Goal: Task Accomplishment & Management: Use online tool/utility

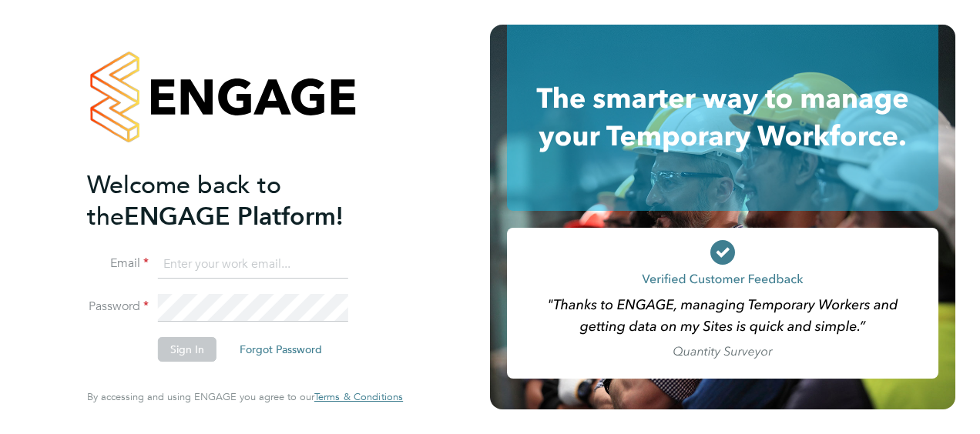
type input "harry.owen@vistry.co.uk"
click at [166, 344] on button "Sign In" at bounding box center [187, 349] width 59 height 25
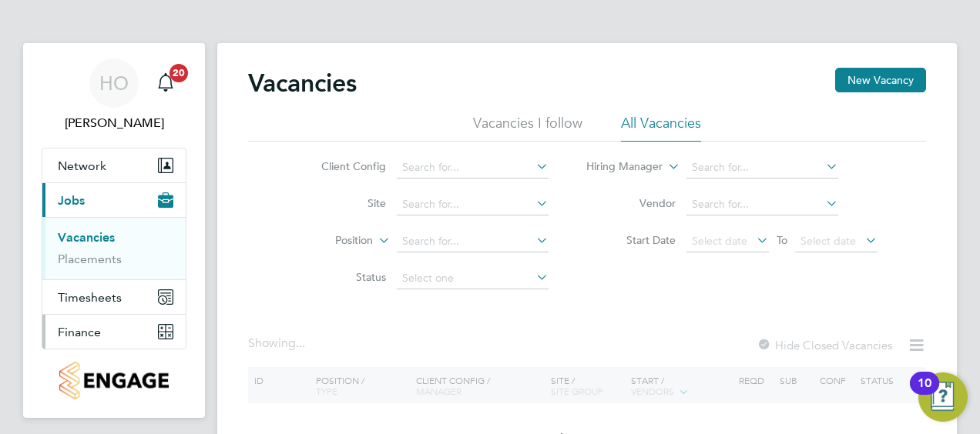
click at [101, 330] on button "Finance" at bounding box center [113, 332] width 143 height 34
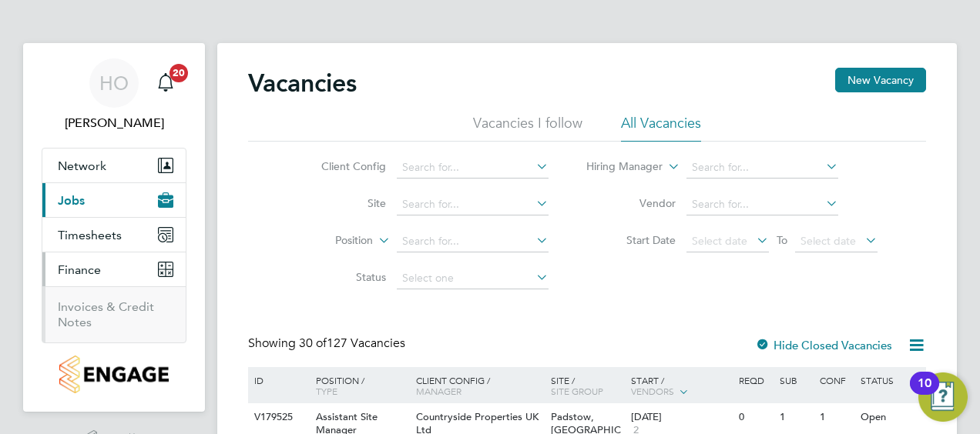
scroll to position [77, 0]
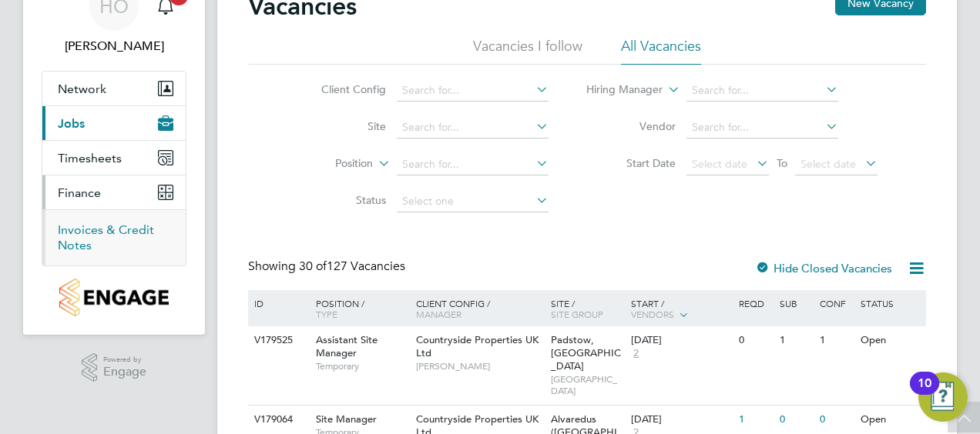
click at [126, 226] on link "Invoices & Credit Notes" at bounding box center [106, 238] width 96 height 30
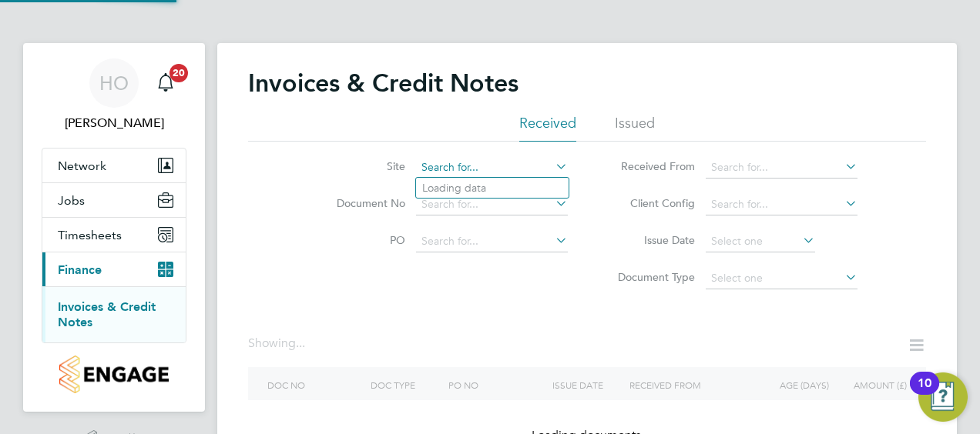
click at [434, 159] on input at bounding box center [492, 168] width 152 height 22
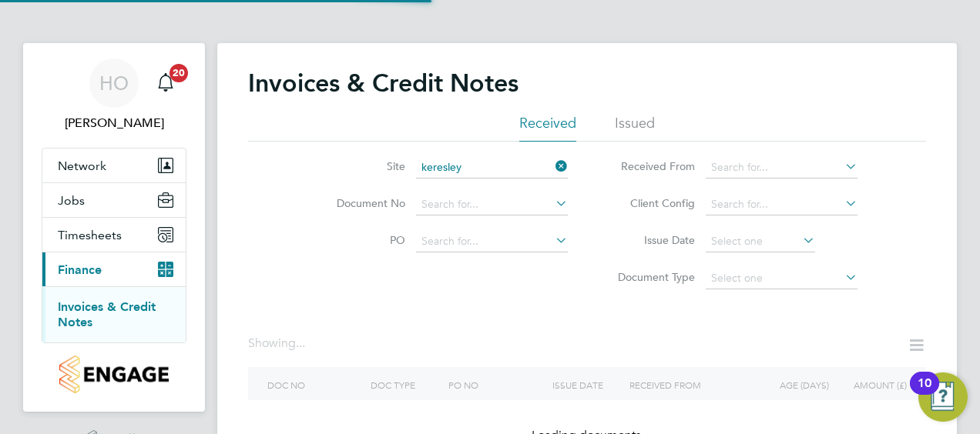
click at [479, 181] on li "Keresley 1 HA" at bounding box center [492, 188] width 153 height 21
type input "Keresley 1 HA"
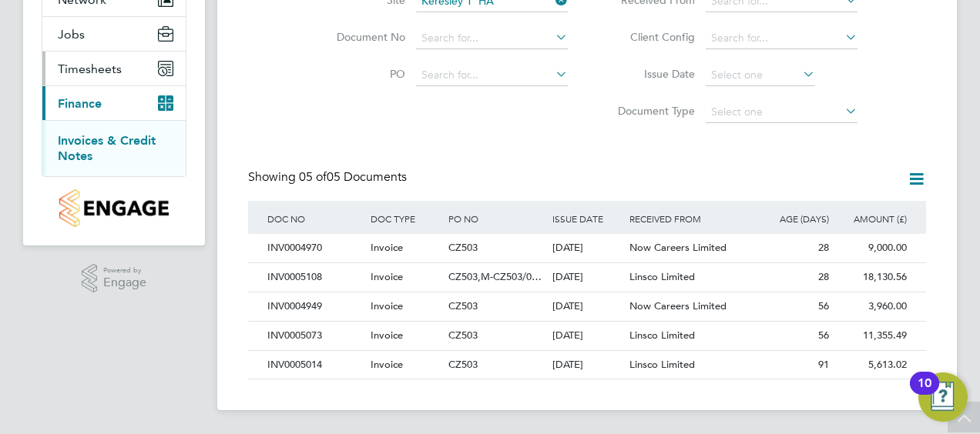
click at [113, 75] on button "Timesheets" at bounding box center [113, 69] width 143 height 34
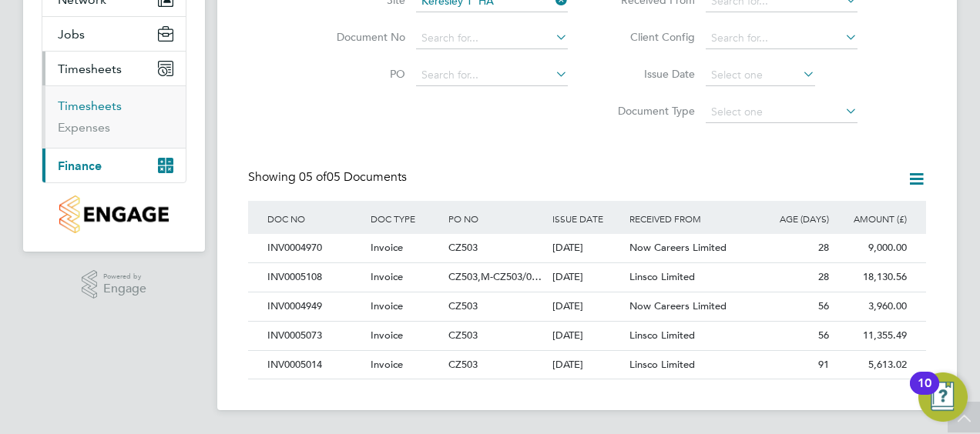
click at [100, 106] on link "Timesheets" at bounding box center [90, 106] width 64 height 15
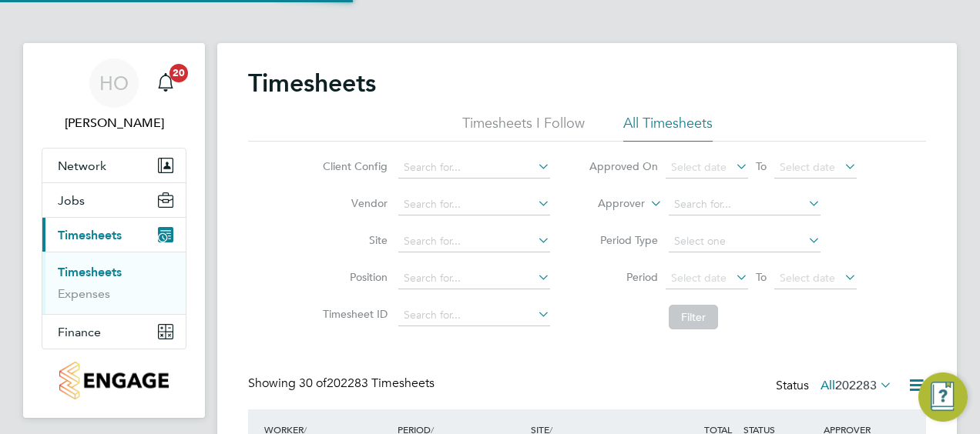
scroll to position [8, 8]
click at [470, 235] on input at bounding box center [474, 242] width 152 height 22
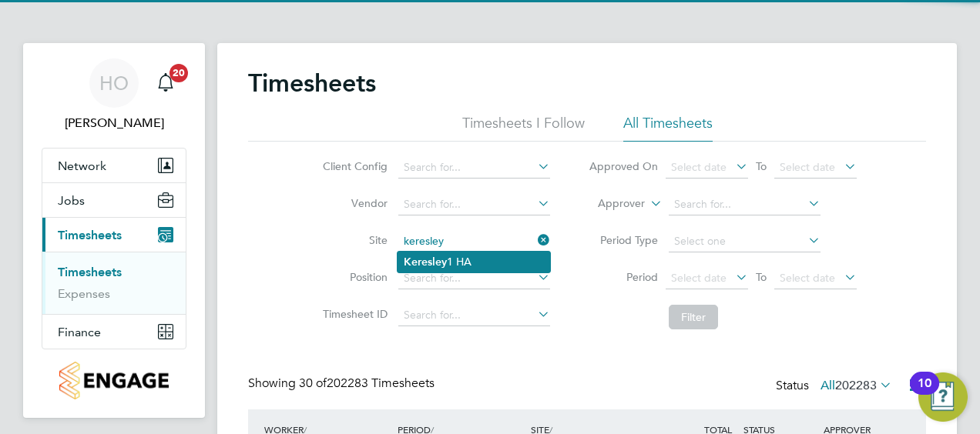
click at [482, 260] on li "Keresley 1 HA" at bounding box center [473, 262] width 153 height 21
type input "Keresley 1 HA"
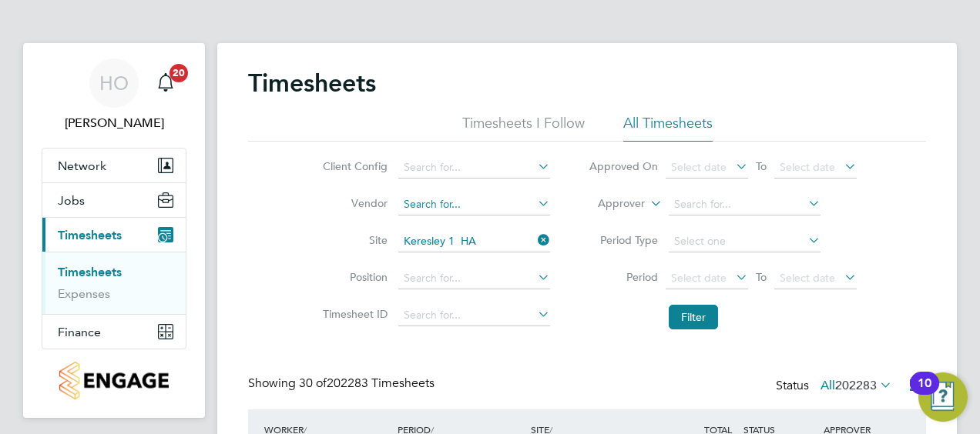
click at [469, 205] on input at bounding box center [474, 205] width 152 height 22
type input "d"
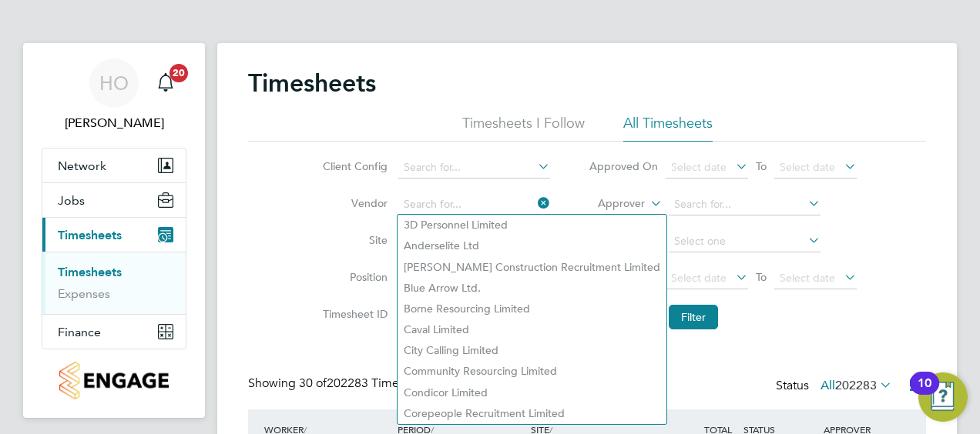
click at [260, 297] on div "Client Config Vendor Site Keresley 1 HA Position Timesheet ID Approved On Selec…" at bounding box center [587, 240] width 678 height 196
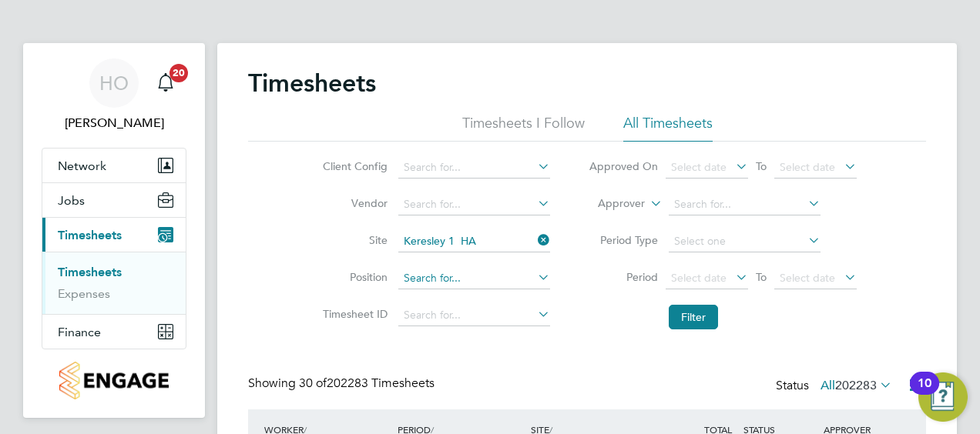
click at [435, 287] on input at bounding box center [474, 279] width 152 height 22
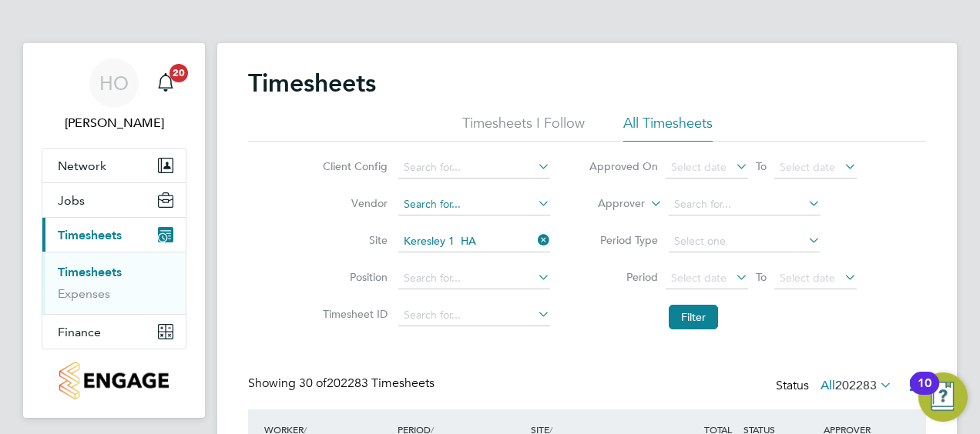
click at [484, 203] on input at bounding box center [474, 205] width 152 height 22
click at [485, 220] on li "Now Careers Limited" at bounding box center [473, 225] width 153 height 21
type input "Now Careers Limited"
click at [698, 330] on li "Filter" at bounding box center [722, 317] width 307 height 40
click at [698, 323] on button "Filter" at bounding box center [693, 317] width 49 height 25
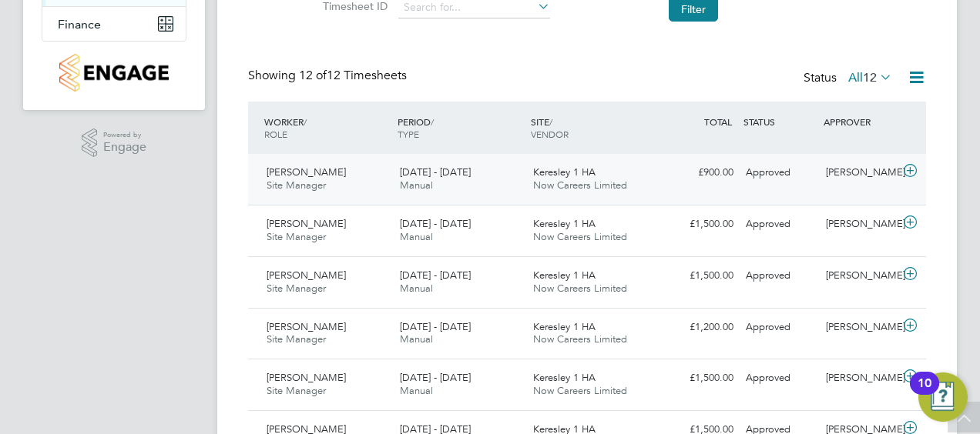
scroll to position [77, 0]
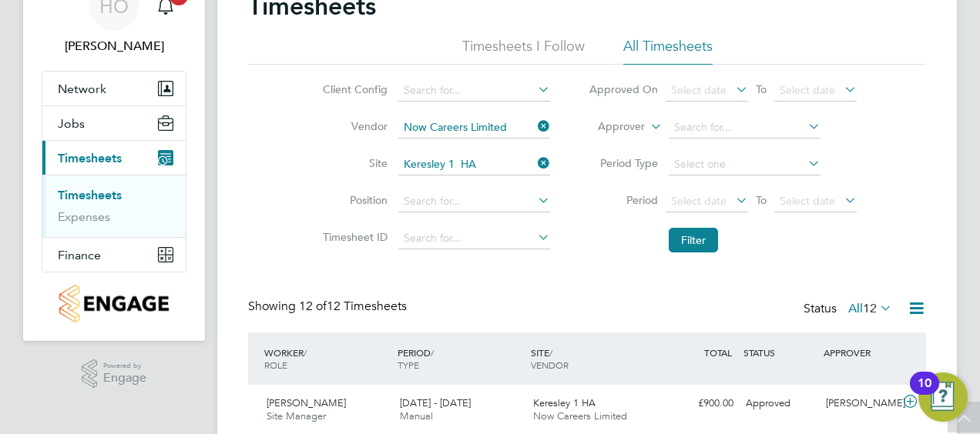
click at [535, 122] on icon at bounding box center [535, 127] width 0 height 22
click at [473, 131] on input at bounding box center [474, 128] width 152 height 22
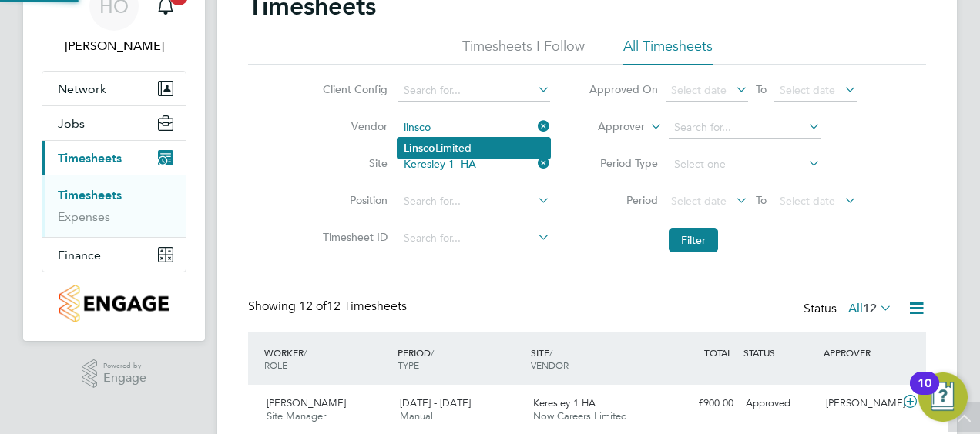
click at [475, 146] on li "Linsco Limited" at bounding box center [473, 148] width 153 height 21
type input "Linsco Limited"
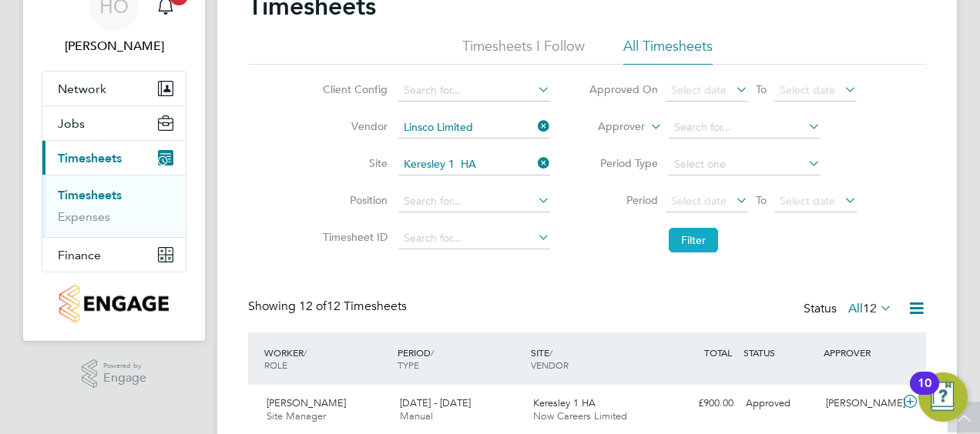
click at [675, 250] on button "Filter" at bounding box center [693, 240] width 49 height 25
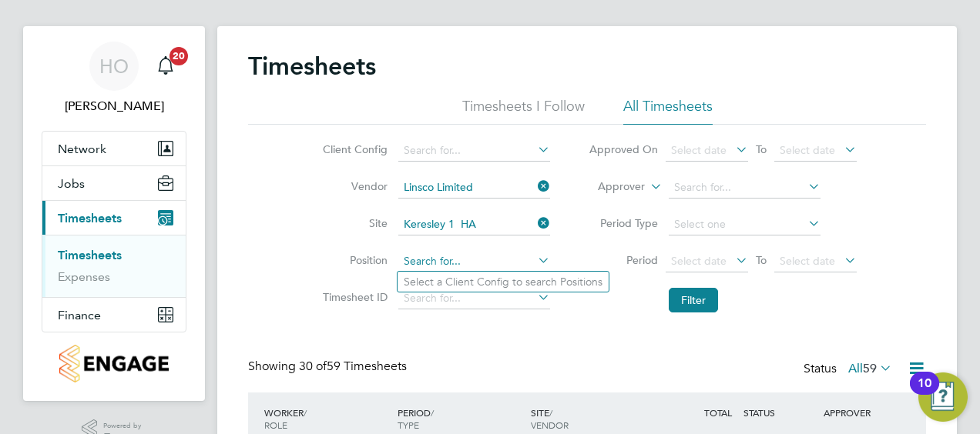
click at [496, 252] on input at bounding box center [474, 262] width 152 height 22
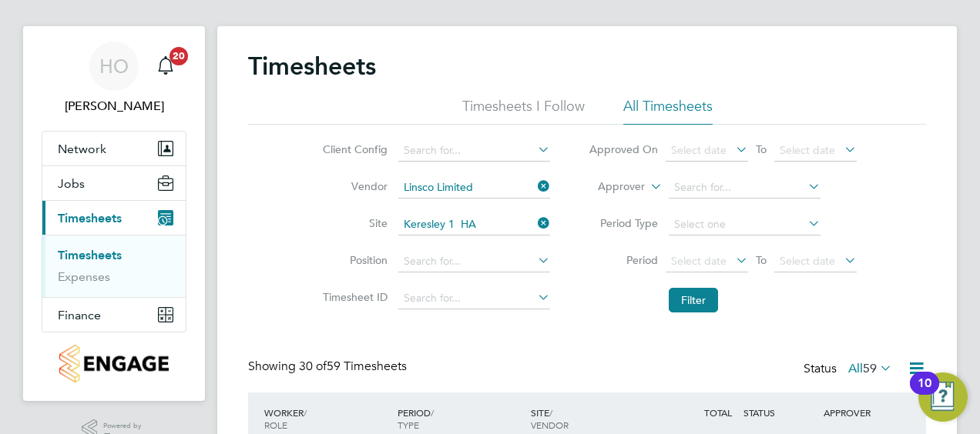
click at [487, 132] on li "Client Config" at bounding box center [434, 150] width 270 height 37
click at [487, 148] on input at bounding box center [474, 151] width 152 height 22
click at [534, 339] on li "Countryside Properties UK Ltd" at bounding box center [594, 339] width 394 height 21
type input "Countryside Properties UK Ltd"
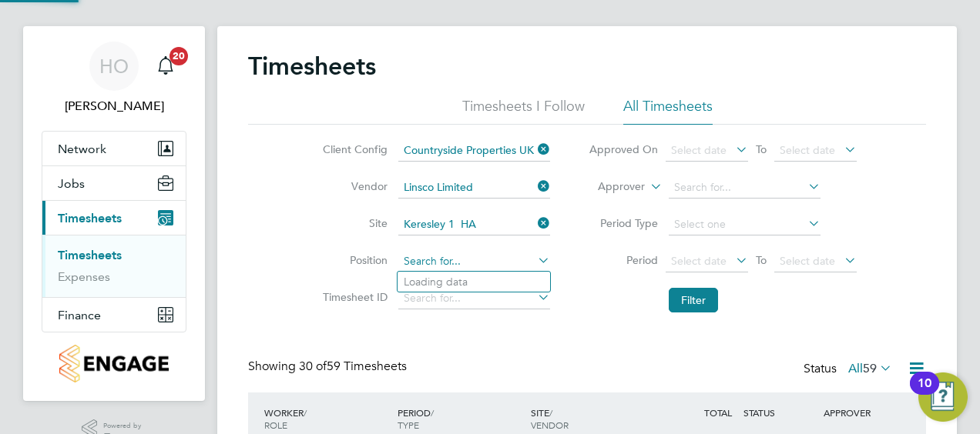
click at [498, 252] on input at bounding box center [474, 262] width 152 height 22
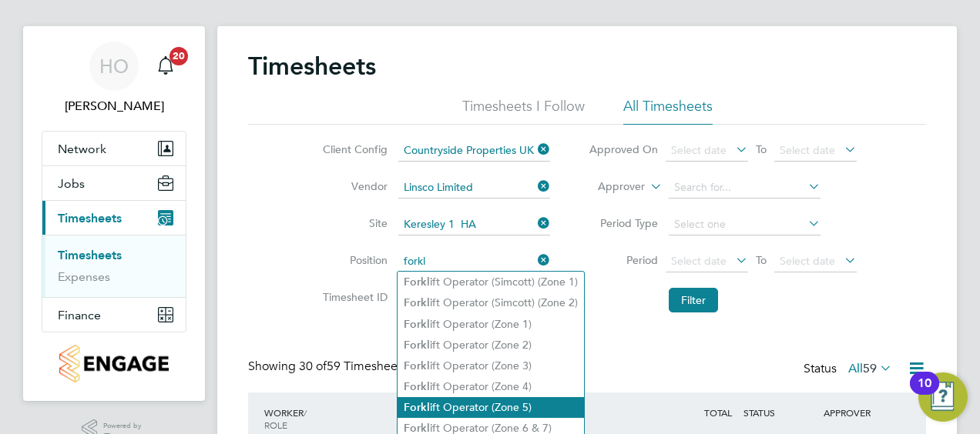
click at [538, 402] on li "Forkl ift Operator (Zone 5)" at bounding box center [490, 407] width 186 height 21
type input "Forklift Operator (Zone 5)"
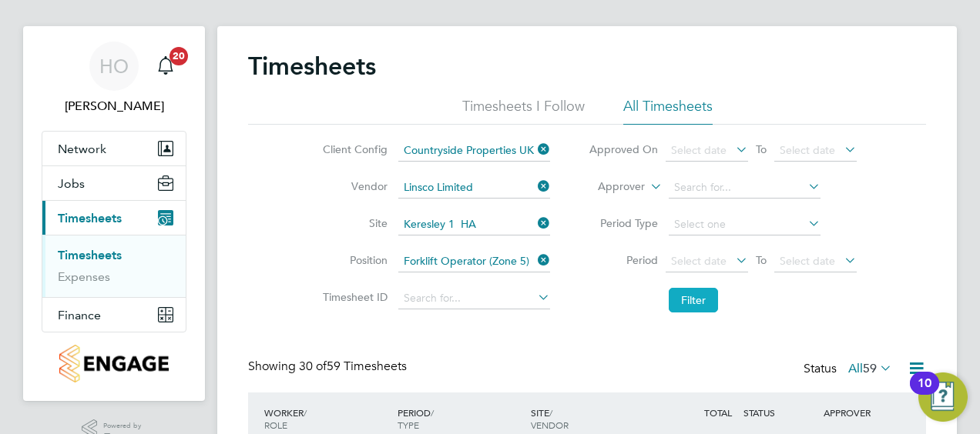
click at [718, 299] on li "Filter" at bounding box center [722, 300] width 307 height 40
click at [695, 299] on button "Filter" at bounding box center [693, 300] width 49 height 25
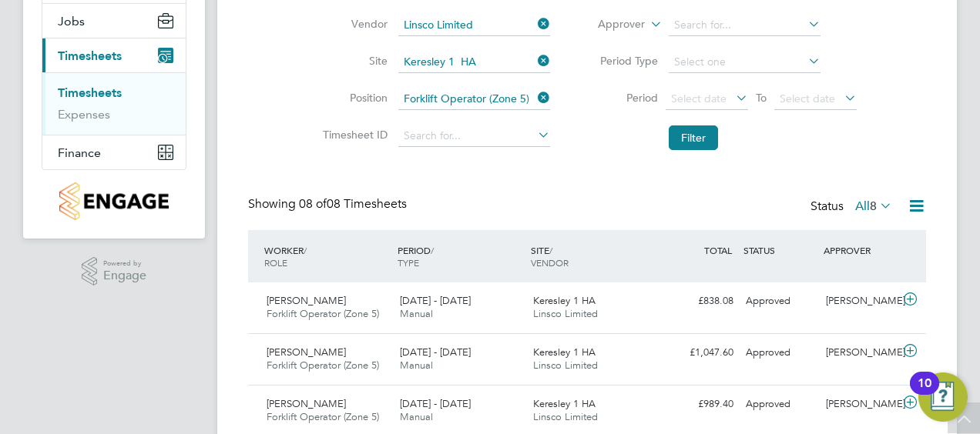
scroll to position [30, 0]
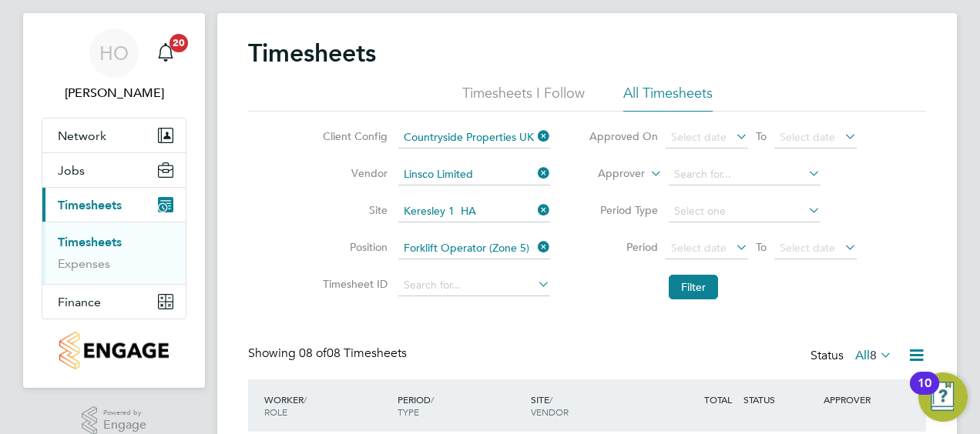
click at [535, 243] on icon at bounding box center [535, 247] width 0 height 22
click at [513, 240] on input at bounding box center [474, 249] width 152 height 22
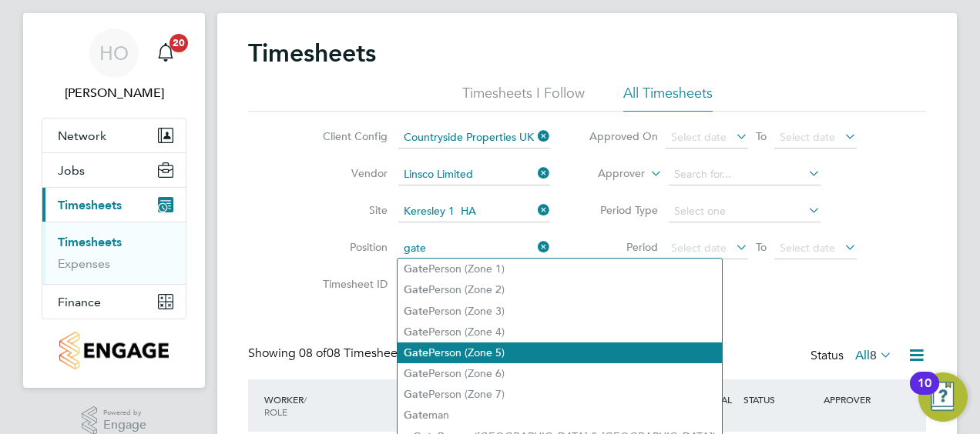
click at [505, 354] on li "Gate Person (Zone 5)" at bounding box center [559, 353] width 324 height 21
type input "Gate Person (Zone 5)"
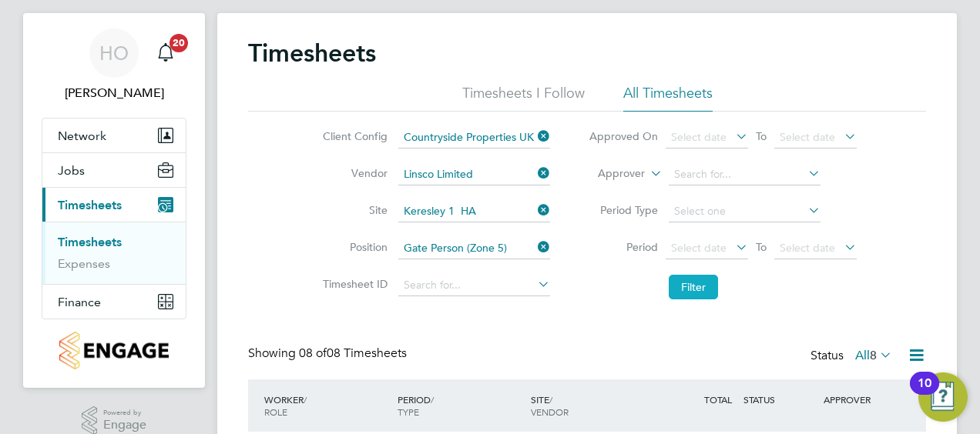
click at [677, 286] on button "Filter" at bounding box center [693, 287] width 49 height 25
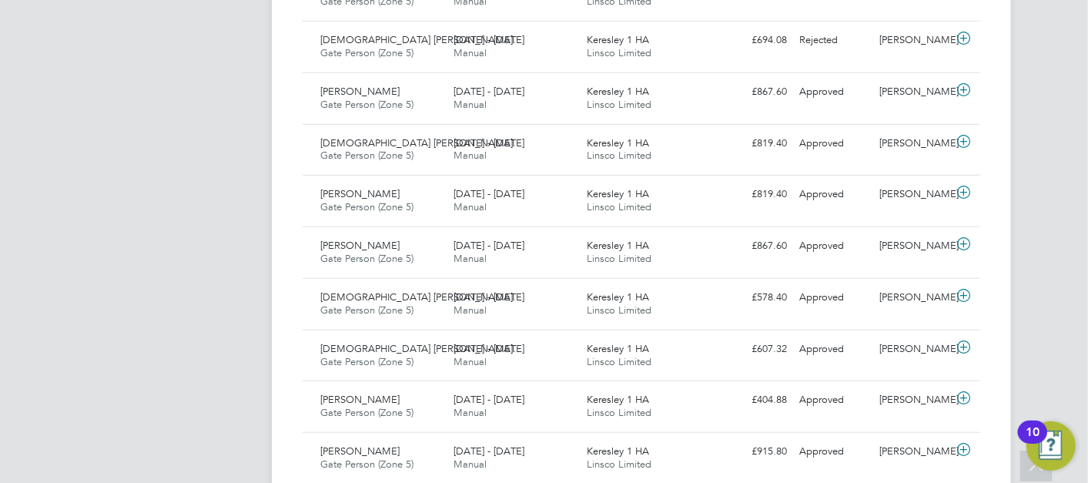
scroll to position [7, 7]
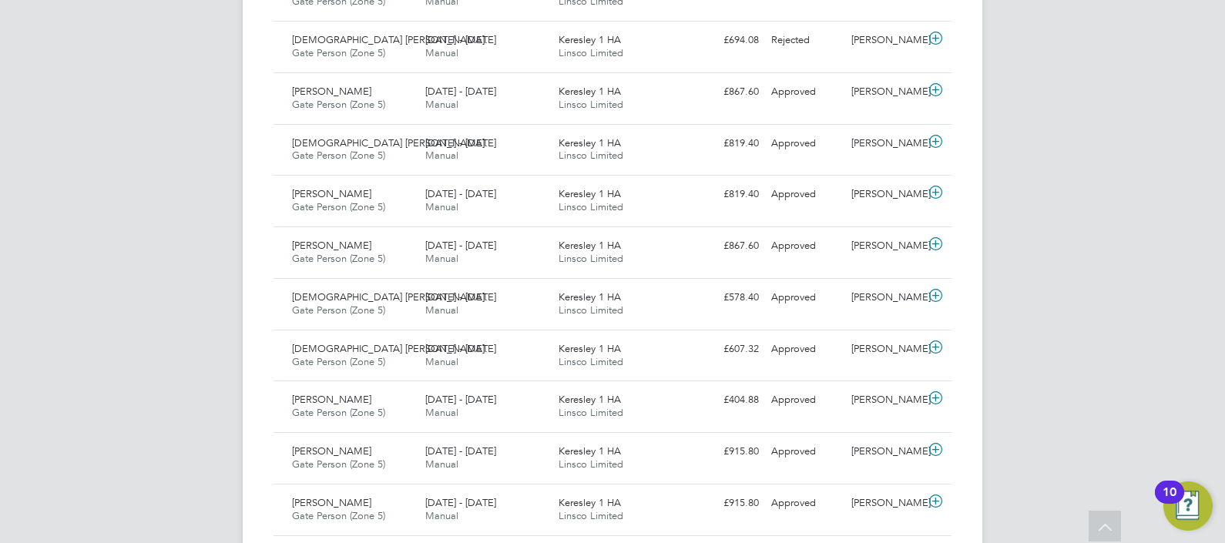
click at [91, 298] on div "HO [PERSON_NAME] Notifications 20 Applications: Network Team Members Sites Work…" at bounding box center [612, 178] width 1225 height 1341
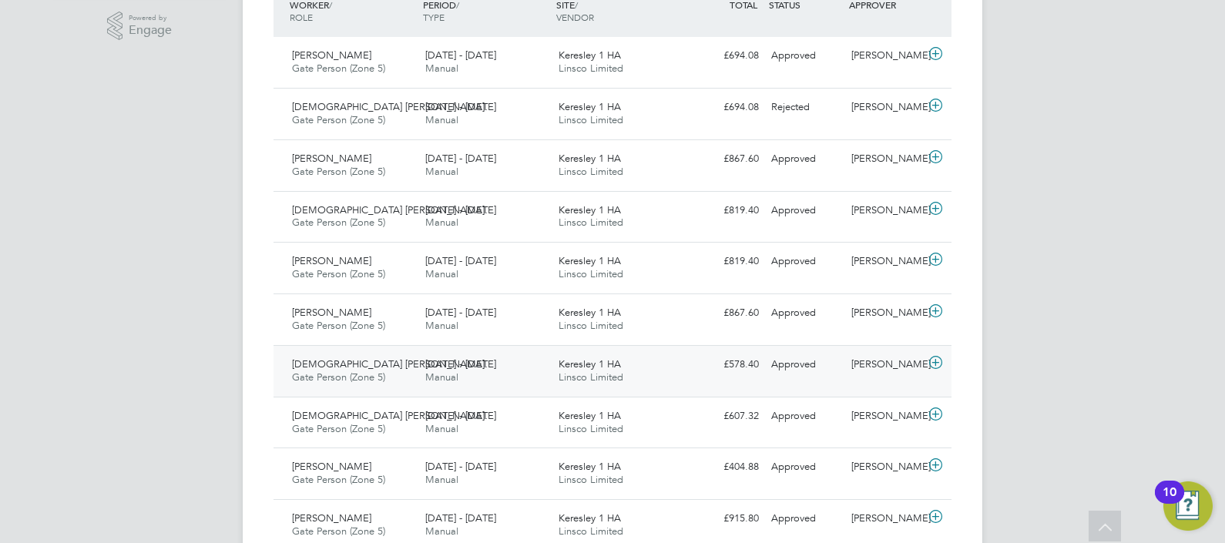
scroll to position [396, 0]
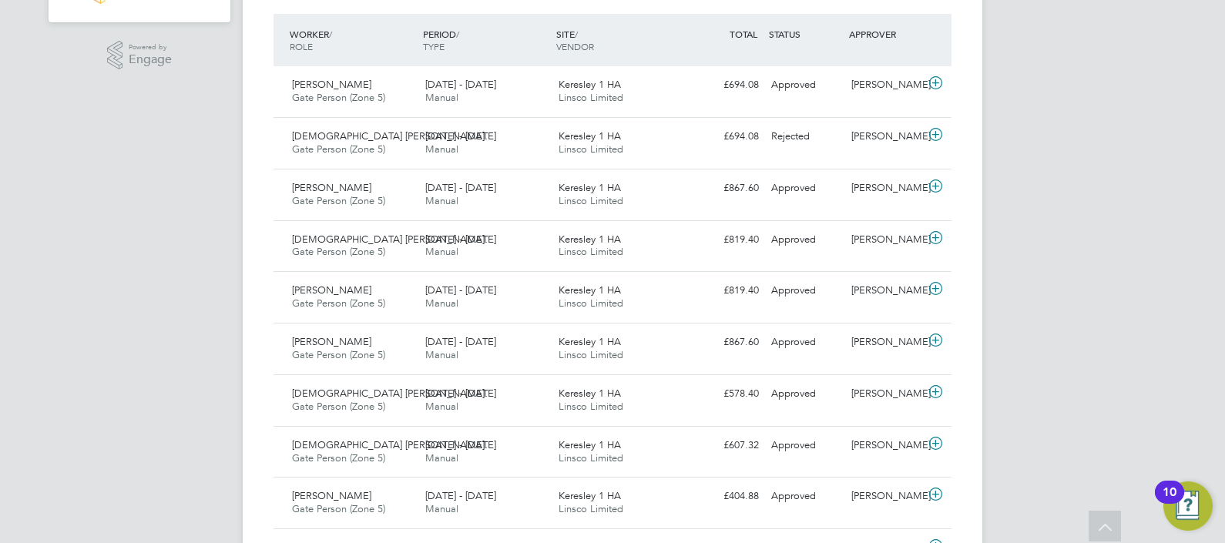
click at [99, 310] on div "HO [PERSON_NAME] Notifications 20 Applications: Network Team Members Sites Work…" at bounding box center [612, 274] width 1225 height 1341
drag, startPoint x: 139, startPoint y: 354, endPoint x: 116, endPoint y: 354, distance: 22.3
click at [139, 354] on div "HO [PERSON_NAME] Notifications 20 Applications: Network Team Members Sites Work…" at bounding box center [612, 274] width 1225 height 1341
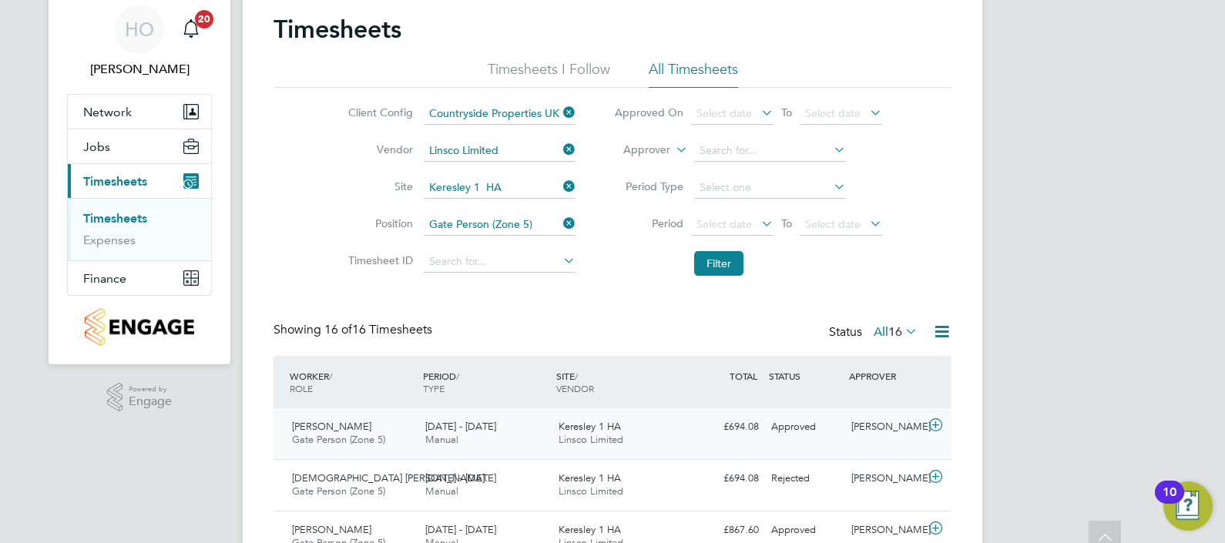
scroll to position [0, 0]
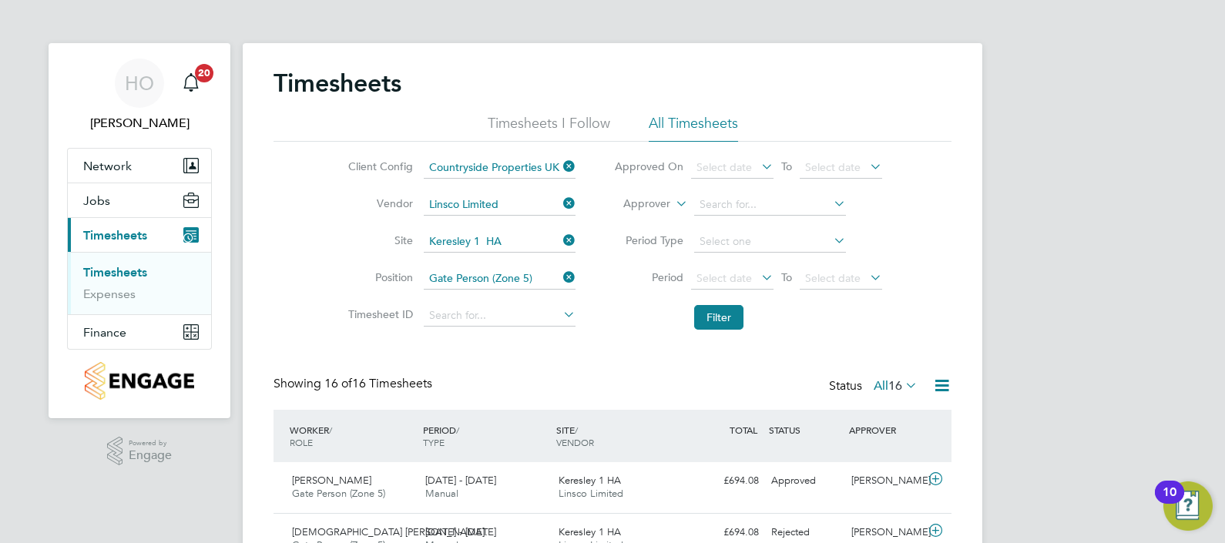
drag, startPoint x: 1173, startPoint y: 266, endPoint x: 256, endPoint y: 132, distance: 927.2
